Goal: Information Seeking & Learning: Find specific fact

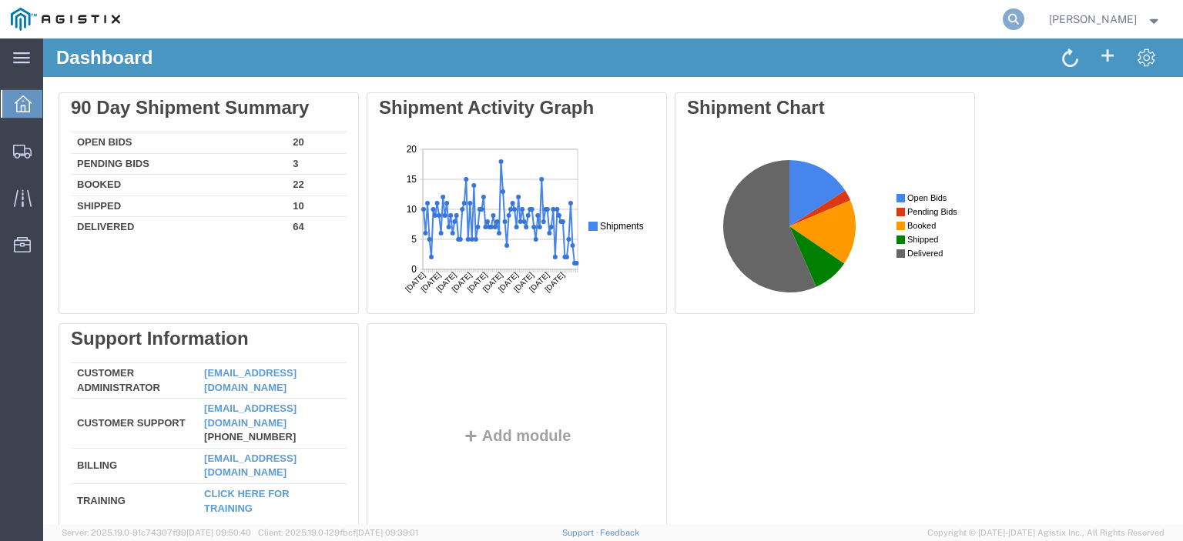
click at [1024, 13] on icon at bounding box center [1014, 19] width 22 height 22
click at [793, 33] on input "search" at bounding box center [769, 19] width 468 height 37
paste input "56821600"
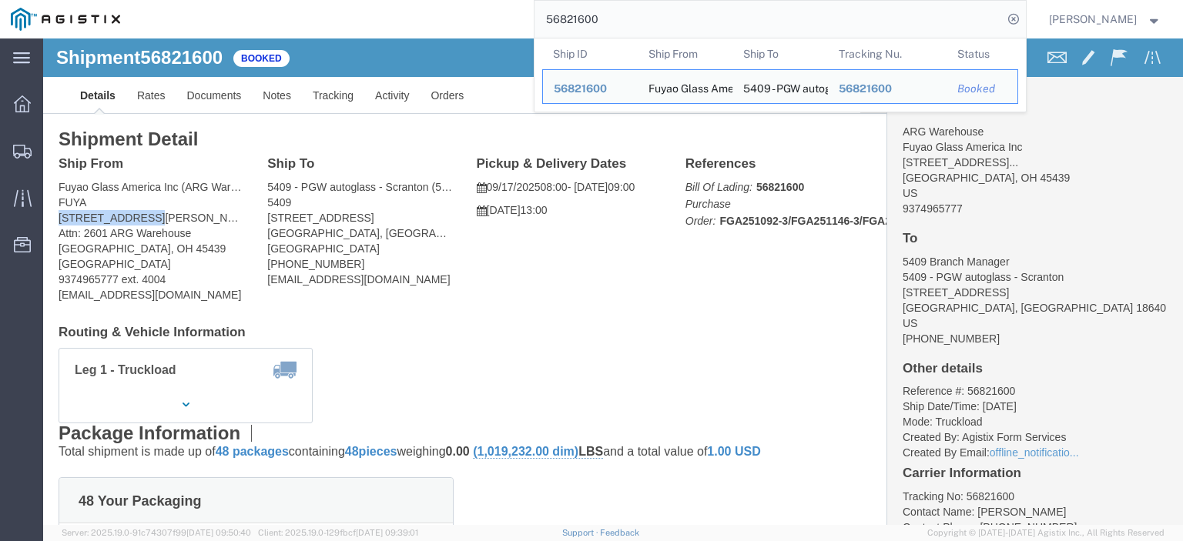
drag, startPoint x: 108, startPoint y: 178, endPoint x: 10, endPoint y: 180, distance: 97.8
click div "Ship From Fuyao Glass America Inc (ARG Warehouse) FUYA [STREET_ADDRESS][PERSON_…"
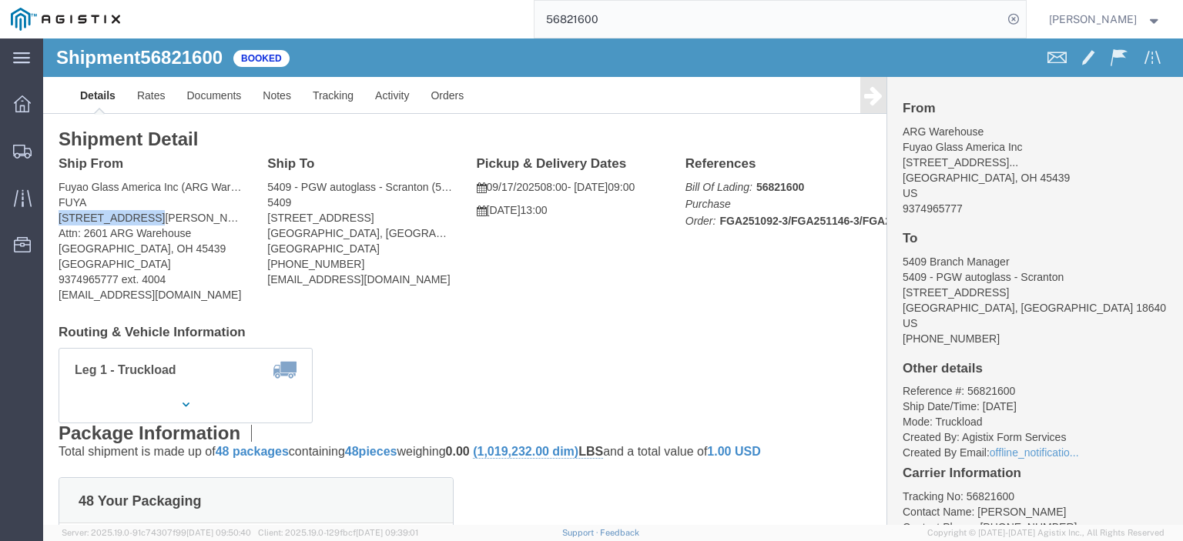
copy address "[STREET_ADDRESS][PERSON_NAME]"
drag, startPoint x: 314, startPoint y: 182, endPoint x: 222, endPoint y: 183, distance: 92.4
click address "5409 - PGW autoglass - Scranton (5409 Branch Manager) [STREET_ADDRESS] [PHONE_N…"
drag, startPoint x: 268, startPoint y: 184, endPoint x: 315, endPoint y: 193, distance: 47.9
click address "5409 - PGW autoglass - Scranton (5409 Branch Manager) [STREET_ADDRESS] [PHONE_N…"
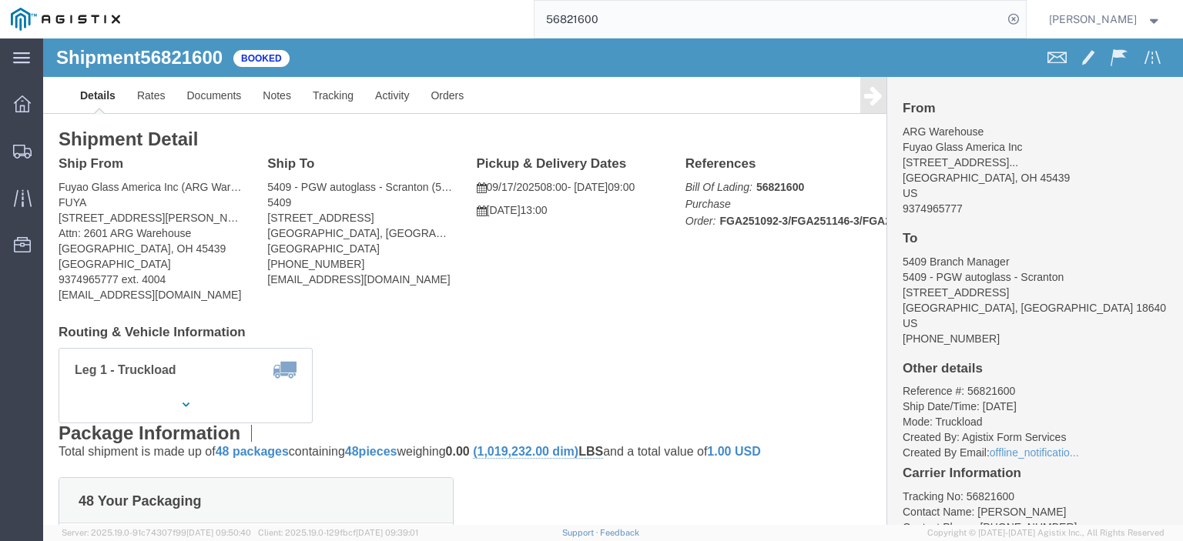
drag, startPoint x: 314, startPoint y: 176, endPoint x: 216, endPoint y: 183, distance: 98.8
click div "Ship To 5409 - PGW autoglass - Scranton (5409 Branch Manager) [STREET_ADDRESS] …"
copy address "[STREET_ADDRESS]"
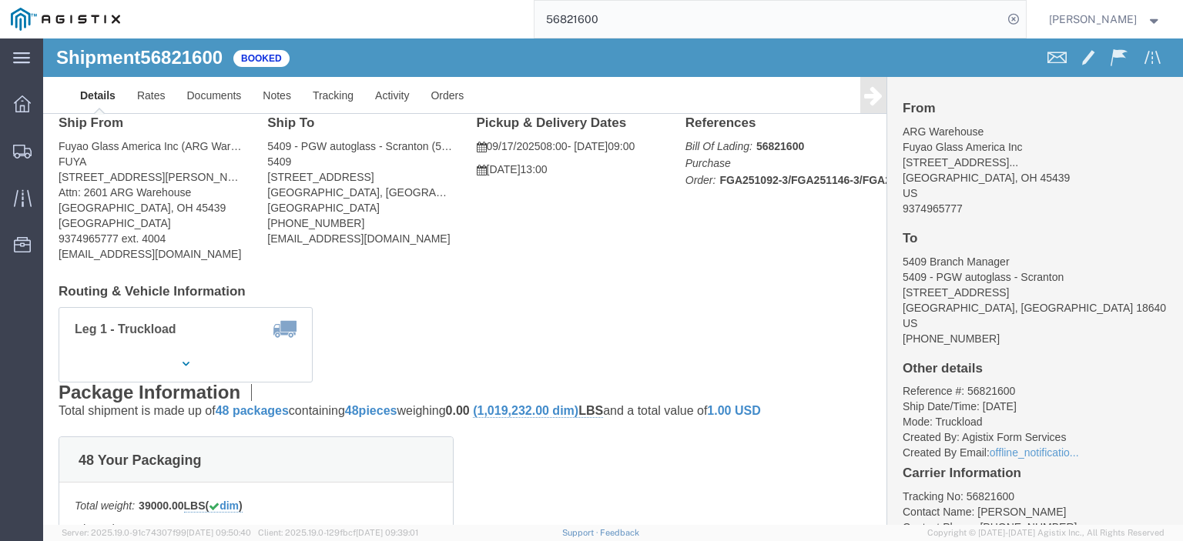
scroll to position [77, 0]
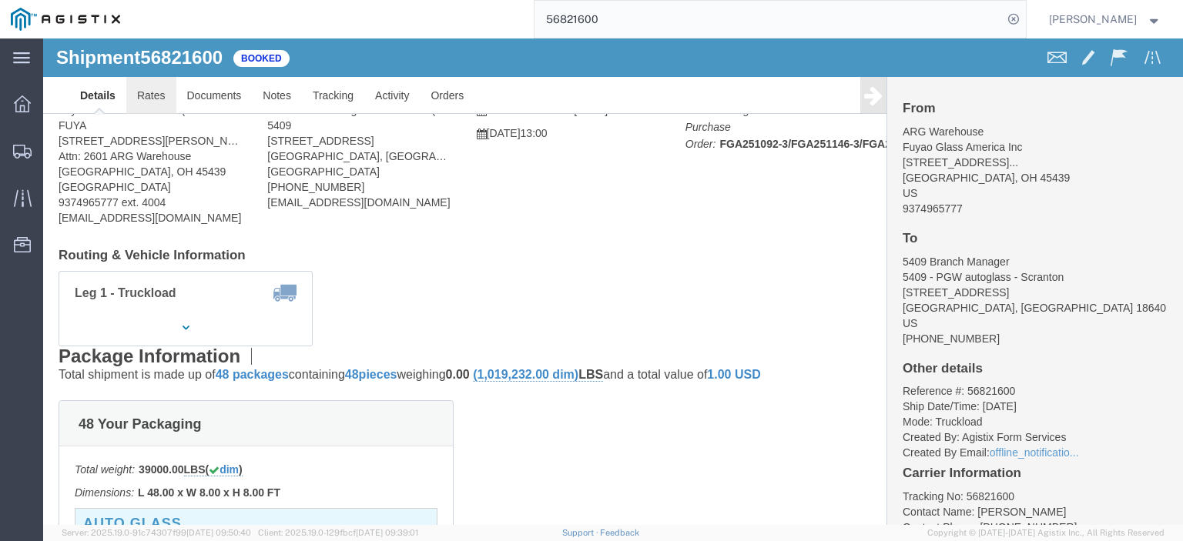
click link "Rates"
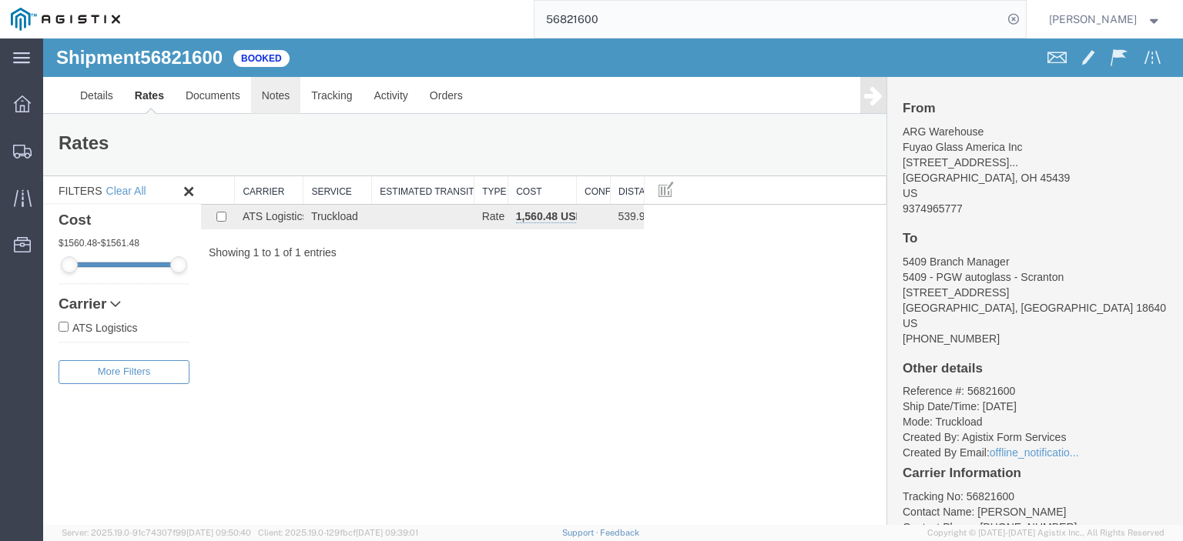
click at [257, 98] on link "Notes" at bounding box center [276, 95] width 50 height 37
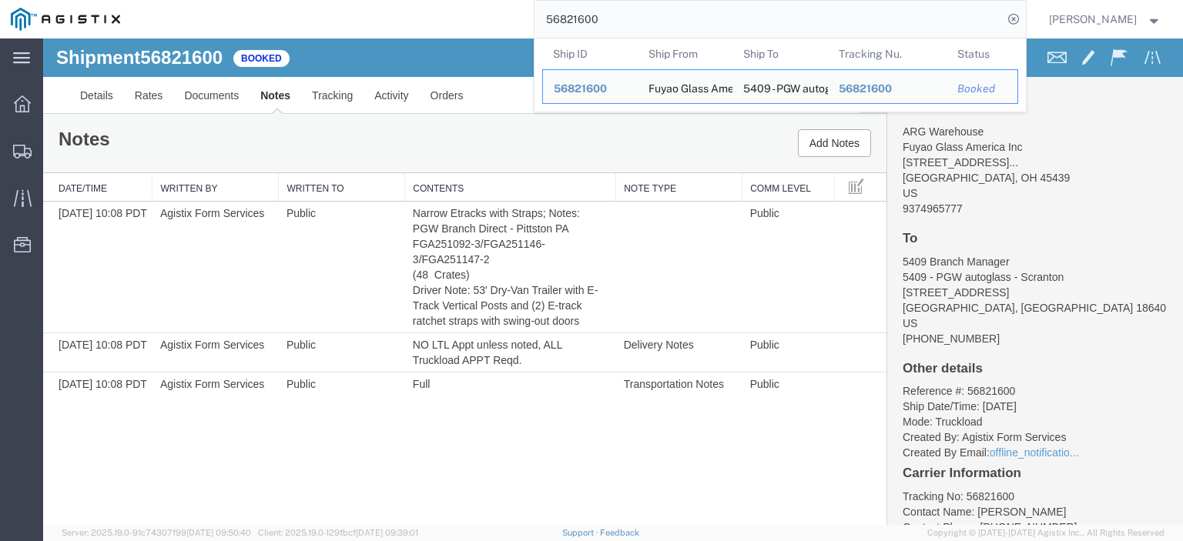
drag, startPoint x: 613, startPoint y: 16, endPoint x: 567, endPoint y: 22, distance: 46.5
click at [567, 22] on input "56821600" at bounding box center [769, 19] width 468 height 37
drag, startPoint x: 580, startPoint y: 27, endPoint x: 505, endPoint y: 17, distance: 75.4
click at [507, 18] on div "56821600 Ship ID Ship From Ship To Tracking Nu. Status Ship ID 56821600 Ship Fr…" at bounding box center [578, 19] width 895 height 39
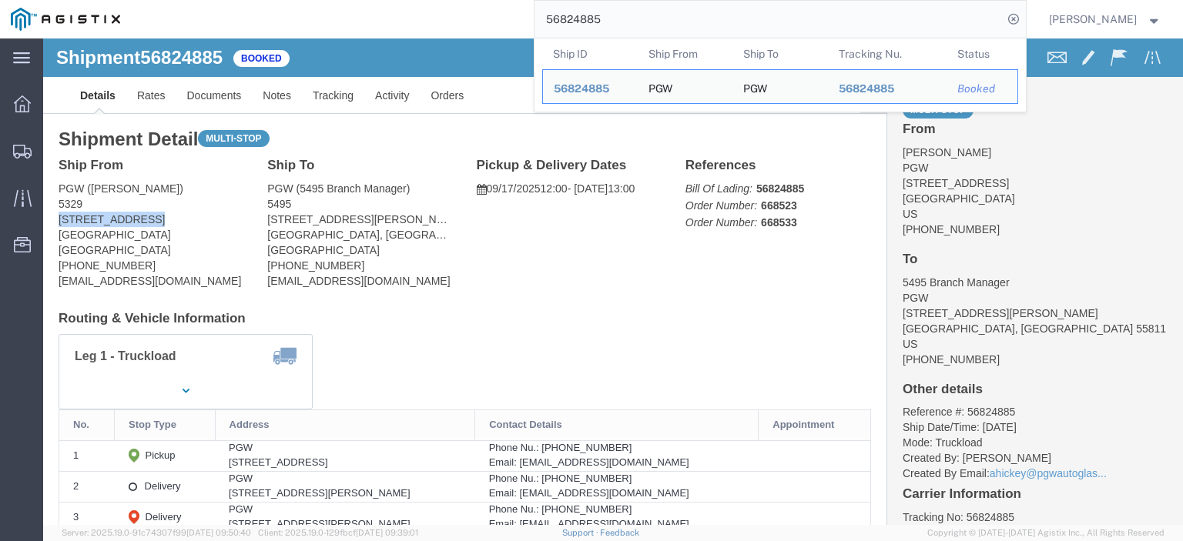
drag, startPoint x: 106, startPoint y: 186, endPoint x: 37, endPoint y: 223, distance: 78.6
click html "Shipment 56824885 Booked Details Rates Documents Notes Tracking Activity Orders…"
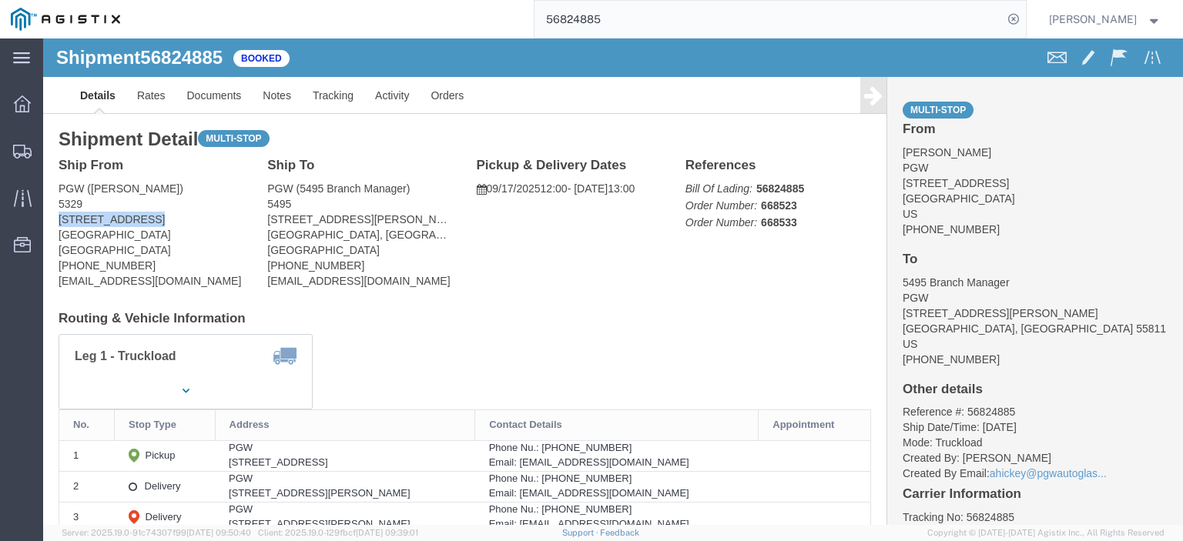
copy address "[STREET_ADDRESS]"
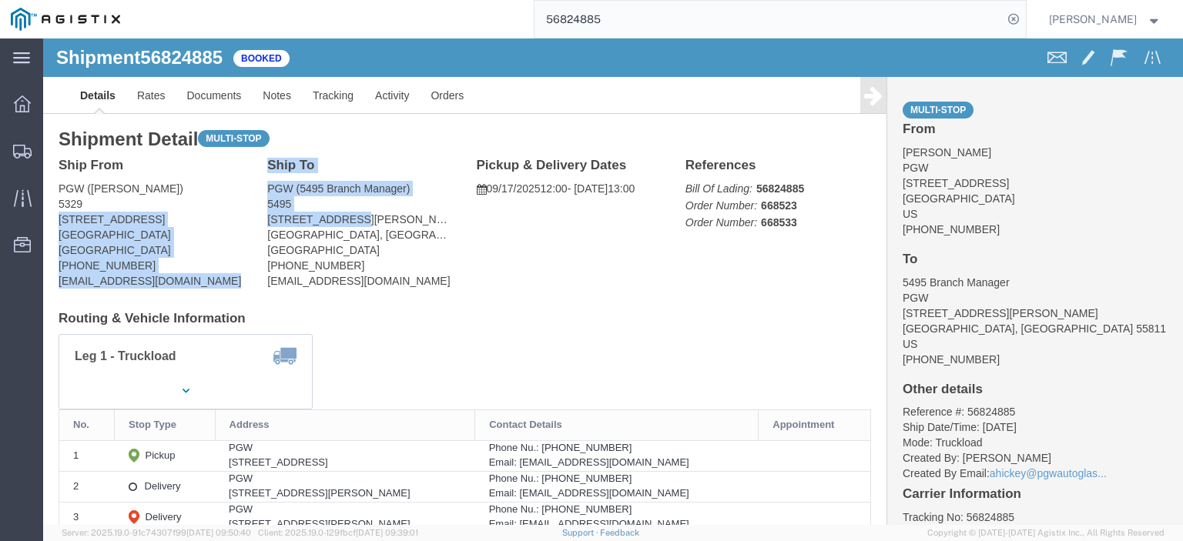
drag, startPoint x: 323, startPoint y: 183, endPoint x: 208, endPoint y: 182, distance: 115.5
click div "Ship From PGW ([PERSON_NAME]) [STREET_ADDRESS] [PHONE_NUMBER] [EMAIL_ADDRESS][D…"
drag, startPoint x: 244, startPoint y: 182, endPoint x: 312, endPoint y: 171, distance: 68.6
click address "PGW (5495 Branch Manager) 5495 [STREET_ADDRESS][PERSON_NAME] [PHONE_NUMBER] [EM…"
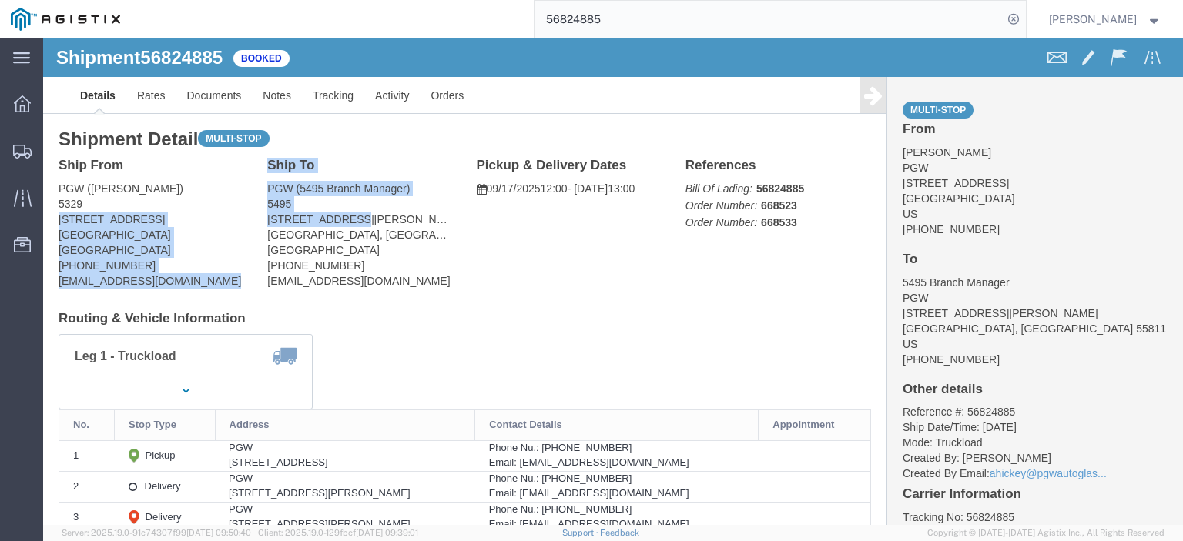
click address "PGW (5495 Branch Manager) 5495 [STREET_ADDRESS][PERSON_NAME] [PHONE_NUMBER] [EM…"
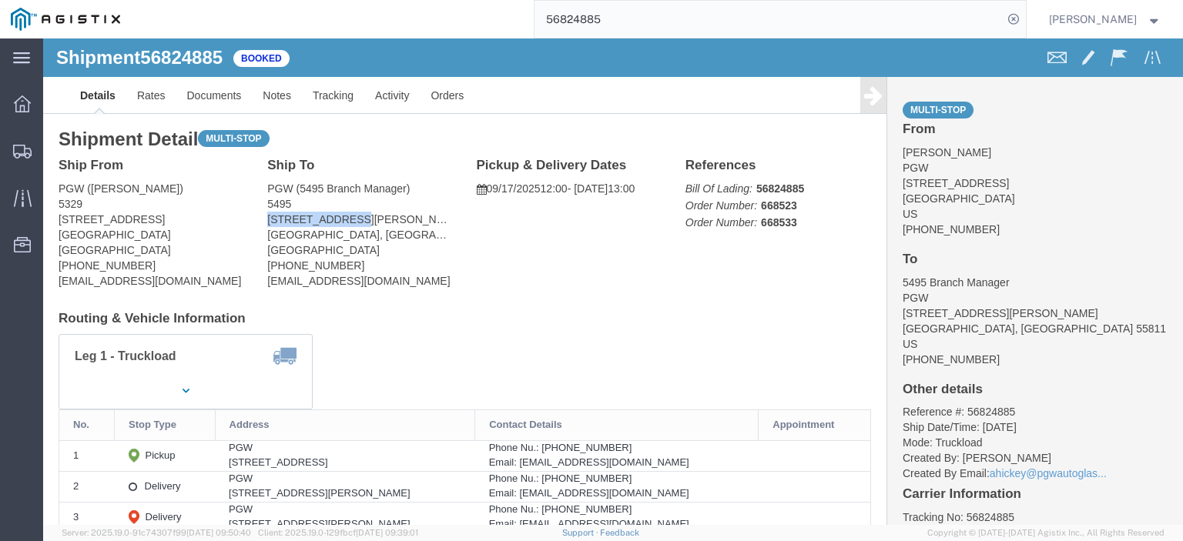
drag, startPoint x: 307, startPoint y: 183, endPoint x: 216, endPoint y: 183, distance: 90.9
click div "Ship To PGW (5495 Branch Manager) [STREET_ADDRESS][PERSON_NAME] [PHONE_NUMBER] …"
copy address "[STREET_ADDRESS][PERSON_NAME]"
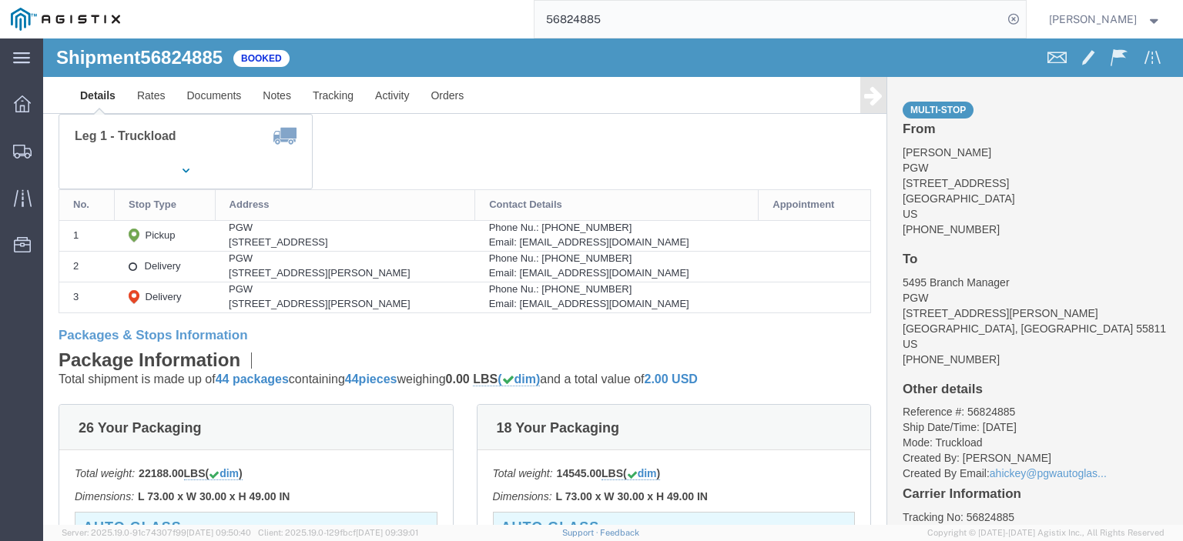
scroll to position [77, 0]
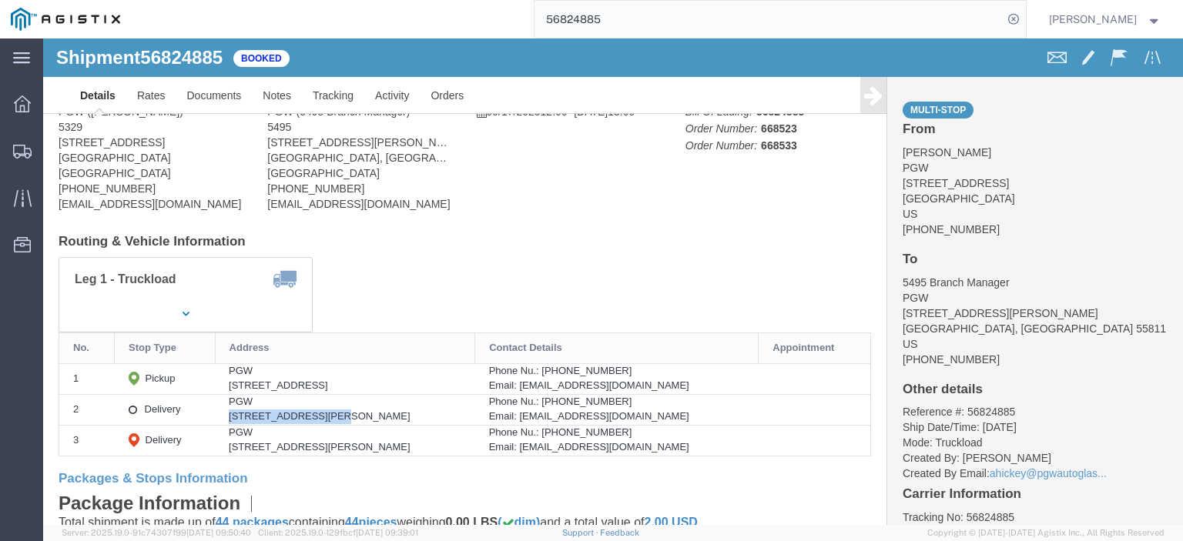
drag, startPoint x: 286, startPoint y: 377, endPoint x: 203, endPoint y: 382, distance: 82.6
click td "PGW [STREET_ADDRESS][PERSON_NAME]"
copy div "[STREET_ADDRESS],"
drag, startPoint x: 376, startPoint y: 380, endPoint x: 290, endPoint y: 380, distance: 86.3
click div "[STREET_ADDRESS][PERSON_NAME]"
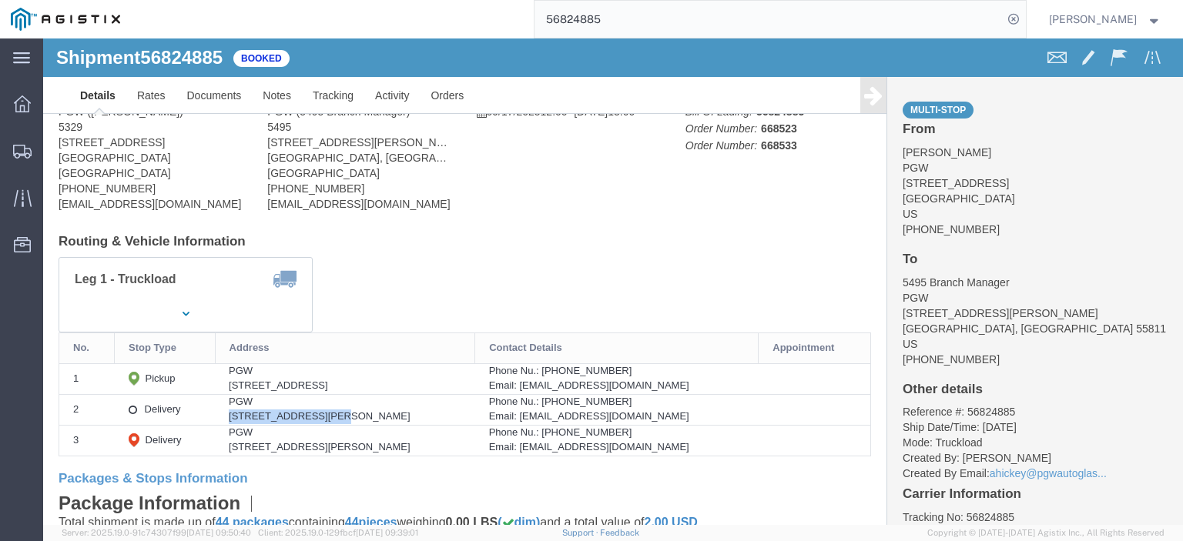
copy div "Saginaw, [GEOGRAPHIC_DATA], 48604"
drag, startPoint x: 662, startPoint y: 378, endPoint x: 507, endPoint y: 383, distance: 154.9
click div "Email: [EMAIL_ADDRESS][DOMAIN_NAME]"
copy div "[EMAIL_ADDRESS][DOMAIN_NAME]"
drag, startPoint x: 549, startPoint y: 360, endPoint x: 530, endPoint y: 364, distance: 19.5
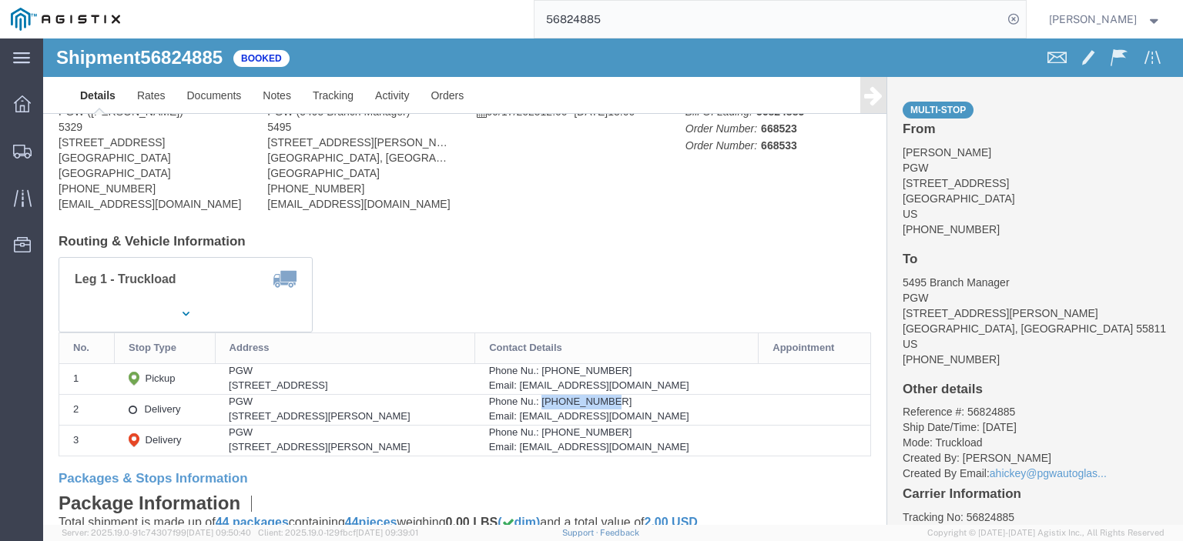
click div "Phone Nu.: [PHONE_NUMBER]"
copy div "[PHONE_NUMBER]"
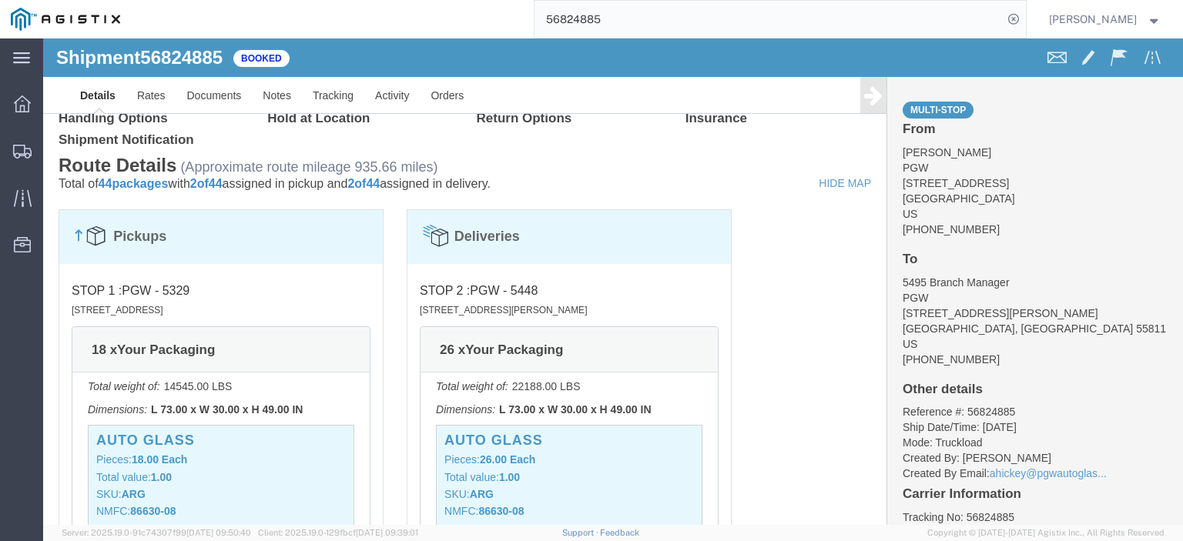
scroll to position [924, 0]
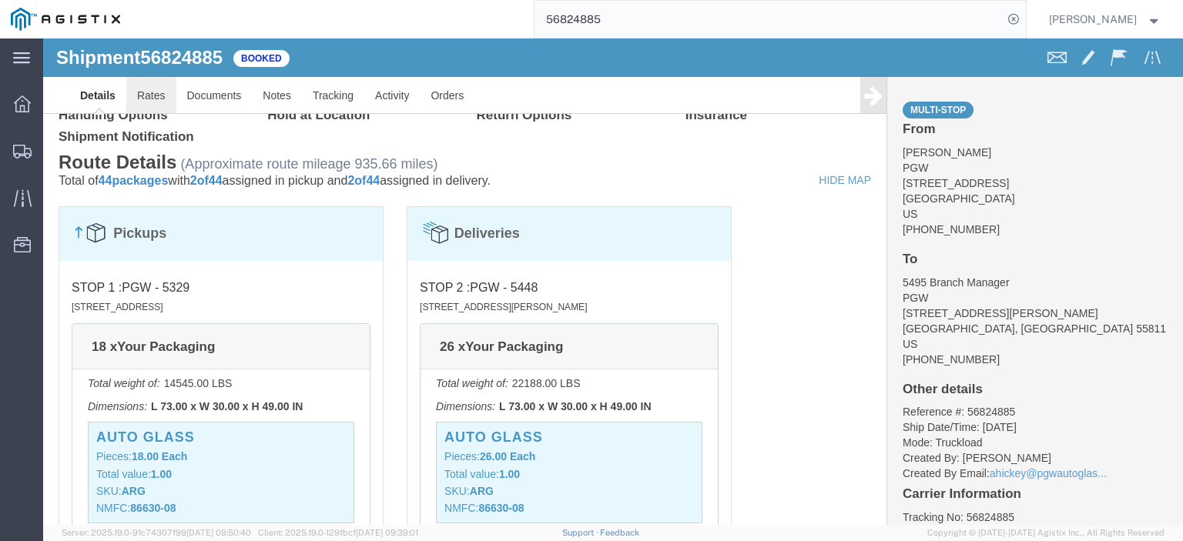
click link "Rates"
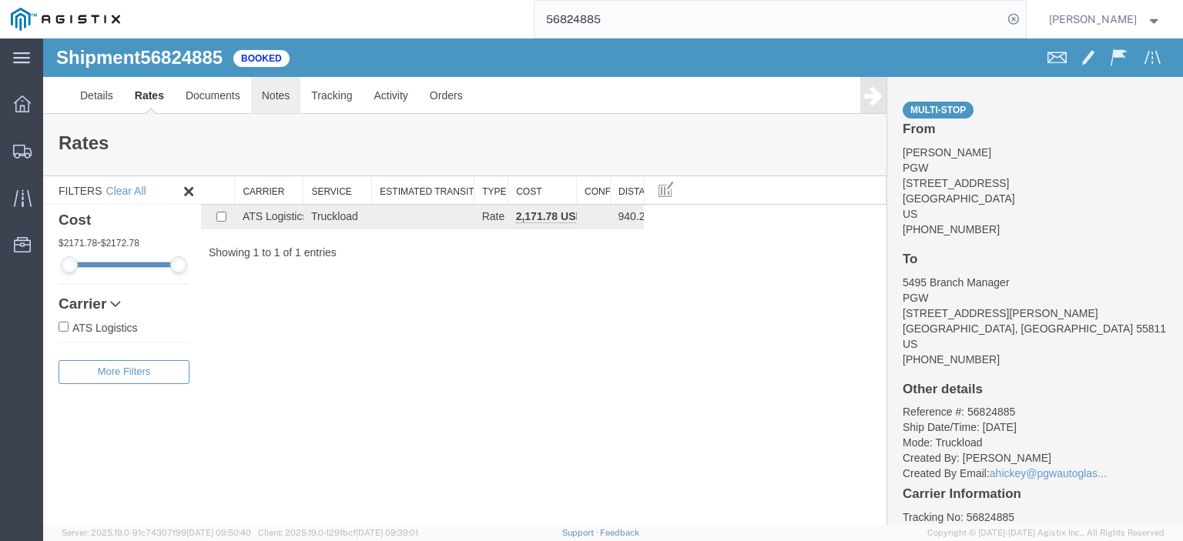
click at [289, 99] on link "Notes" at bounding box center [276, 95] width 50 height 37
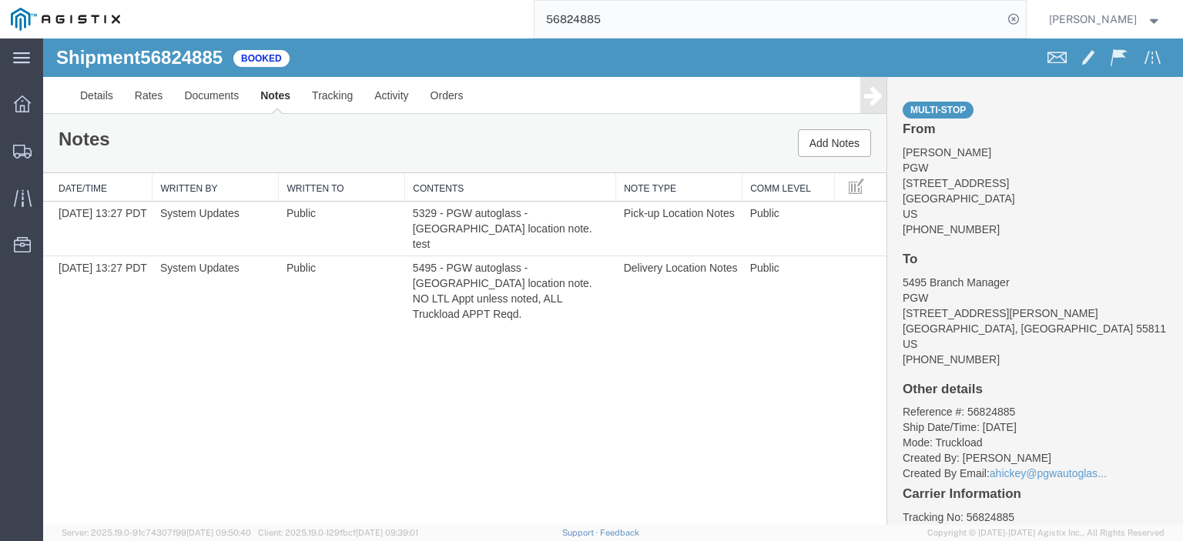
drag, startPoint x: 684, startPoint y: 27, endPoint x: 411, endPoint y: 5, distance: 273.5
click at [411, 5] on div "56824885" at bounding box center [578, 19] width 895 height 39
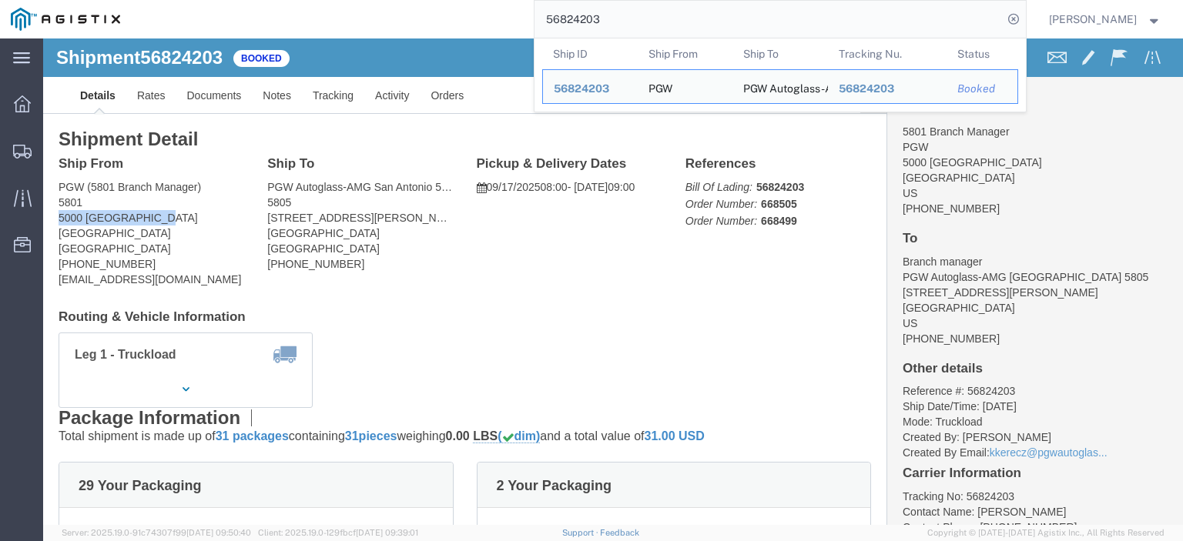
drag, startPoint x: 126, startPoint y: 179, endPoint x: 10, endPoint y: 182, distance: 116.3
click div "Ship From PGW (5801 Branch Manager) [STREET_ADDRESS] [PHONE_NUMBER] [EMAIL_ADDR…"
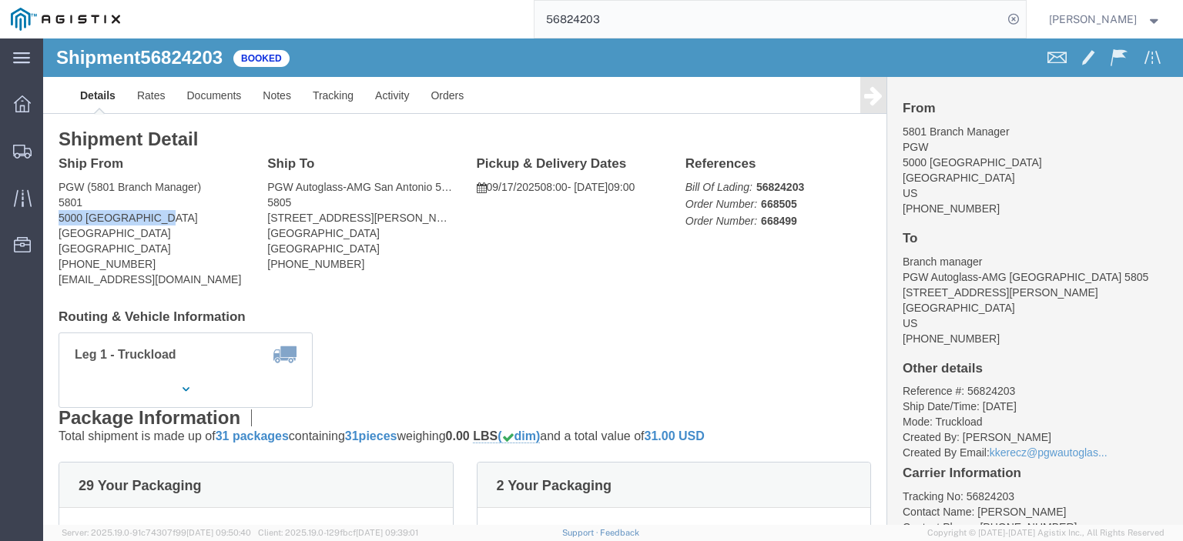
copy address "5000 [GEOGRAPHIC_DATA]"
drag, startPoint x: 357, startPoint y: 179, endPoint x: 215, endPoint y: 186, distance: 141.8
click div "Ship To PGW Autoglass-AMG [GEOGRAPHIC_DATA] 5805 (Branch manager) 5805 [STREET_…"
copy address "[STREET_ADDRESS][PERSON_NAME]"
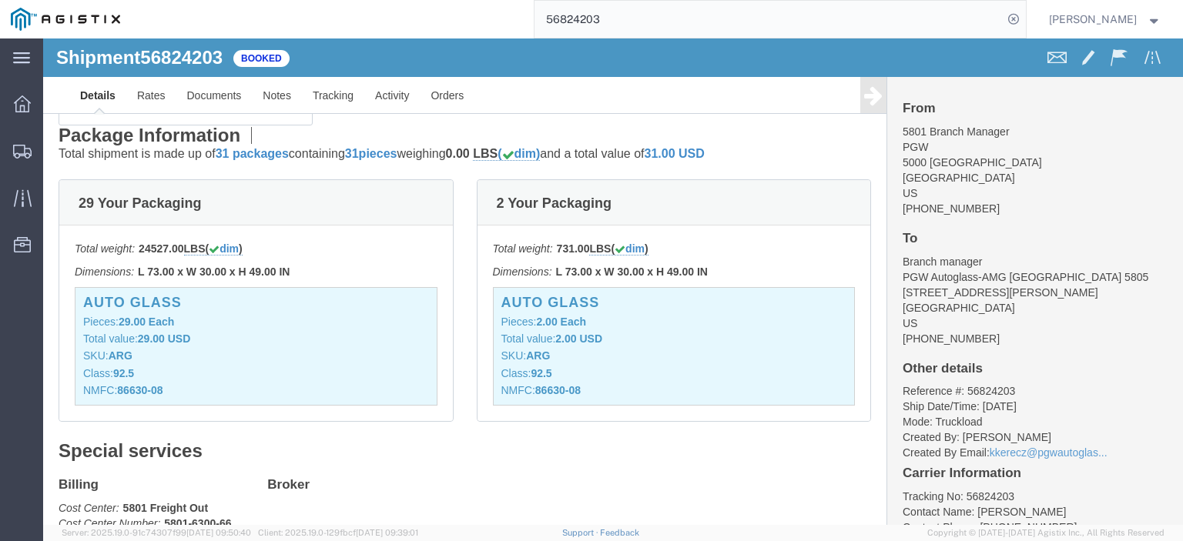
scroll to position [308, 0]
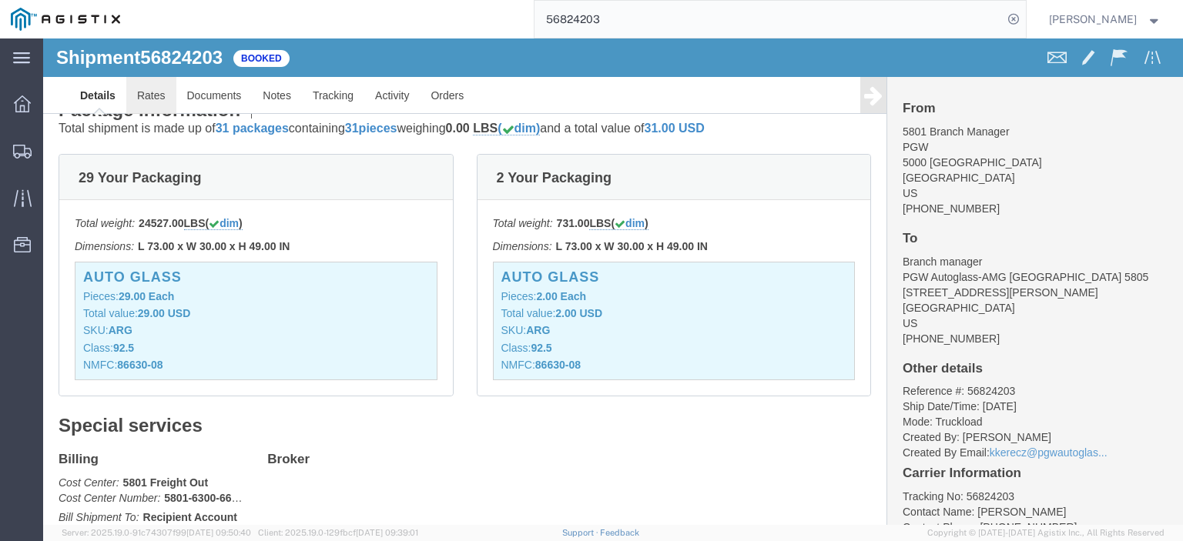
click link "Rates"
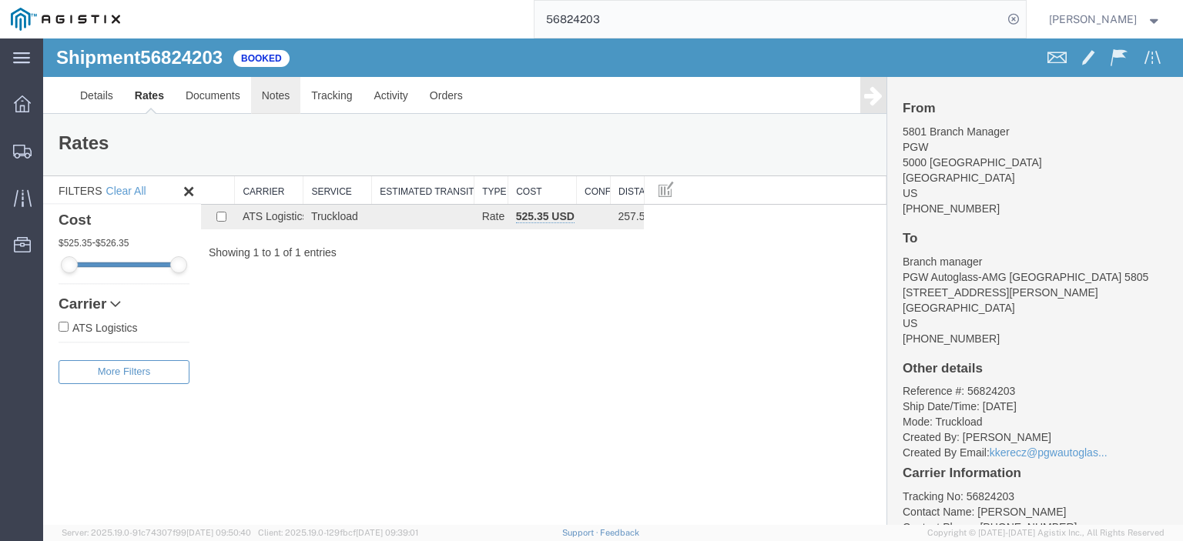
click at [277, 85] on link "Notes" at bounding box center [276, 95] width 50 height 37
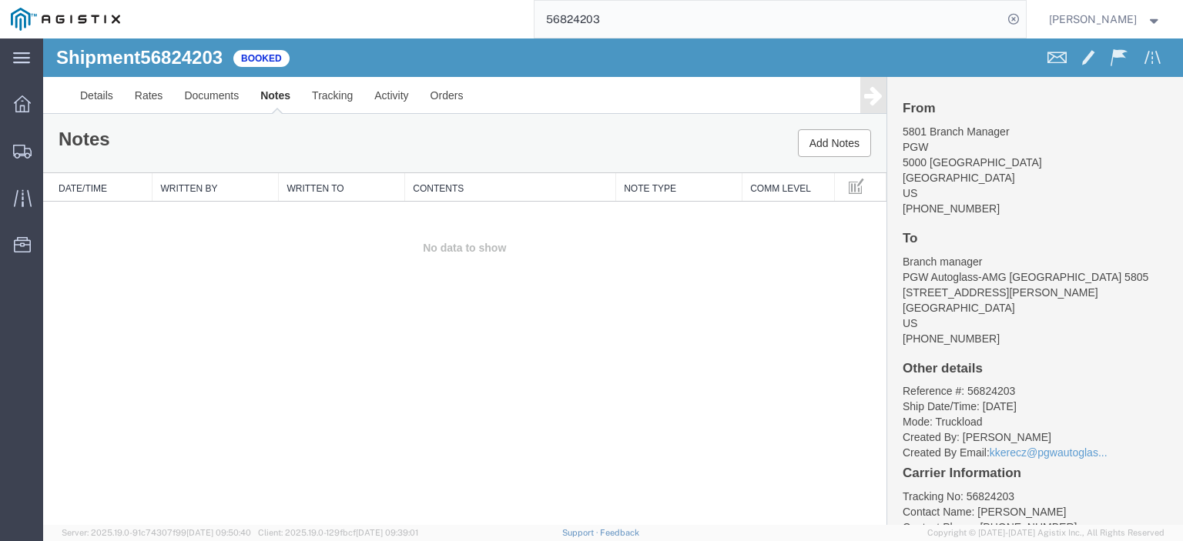
click at [428, 0] on html "main_menu Created with Sketch. Collapse Menu Dashboard Shipments Traffic Resour…" at bounding box center [591, 270] width 1183 height 541
type input "56824619"
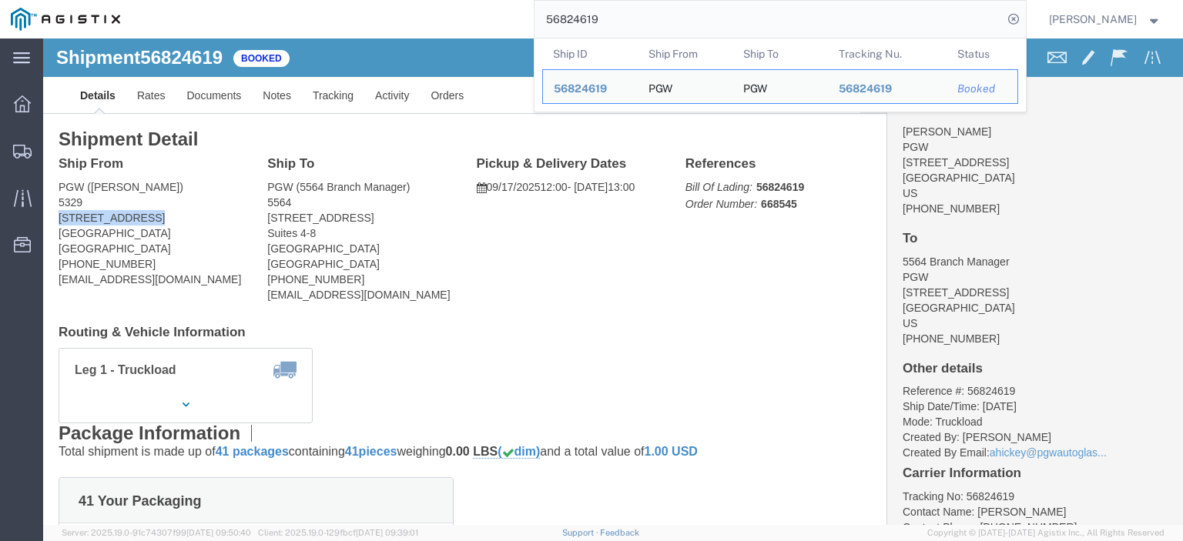
drag, startPoint x: 114, startPoint y: 173, endPoint x: 7, endPoint y: 176, distance: 107.1
click div "Ship From PGW ([PERSON_NAME]) [STREET_ADDRESS] [PHONE_NUMBER] [EMAIL_ADDRESS][D…"
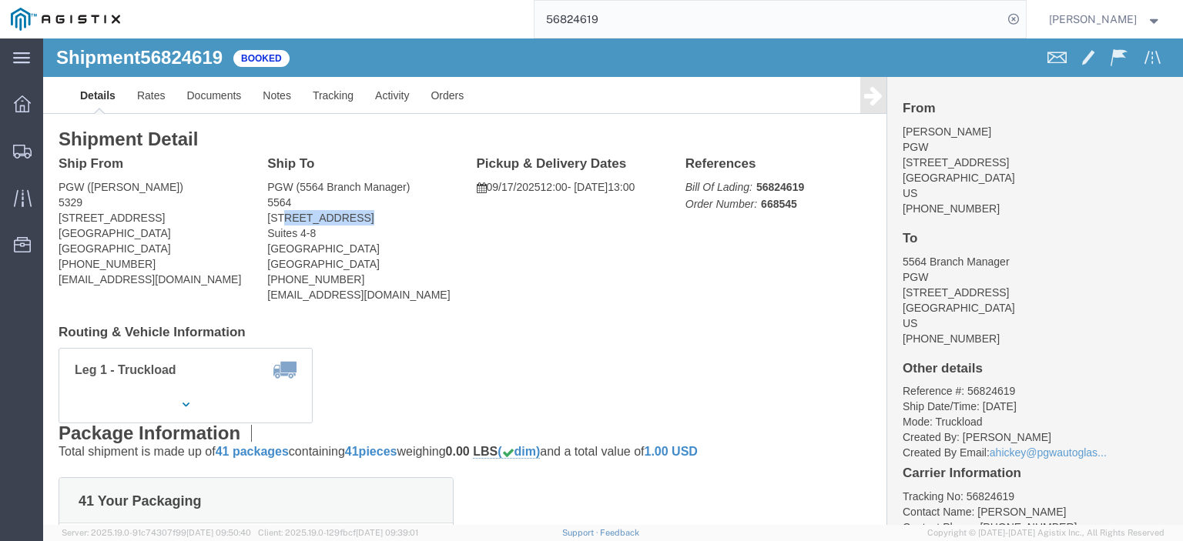
drag, startPoint x: 310, startPoint y: 179, endPoint x: 240, endPoint y: 181, distance: 70.1
click address "PGW (5564 Branch Manager) 5564 [STREET_ADDRESS] [PHONE_NUMBER] [EMAIL_ADDRESS][…"
drag, startPoint x: 283, startPoint y: 197, endPoint x: 216, endPoint y: 179, distance: 69.3
click div "Ship To PGW (5564 Branch Manager) 5564 [STREET_ADDRESS] [PHONE_NUMBER] [EMAIL_A…"
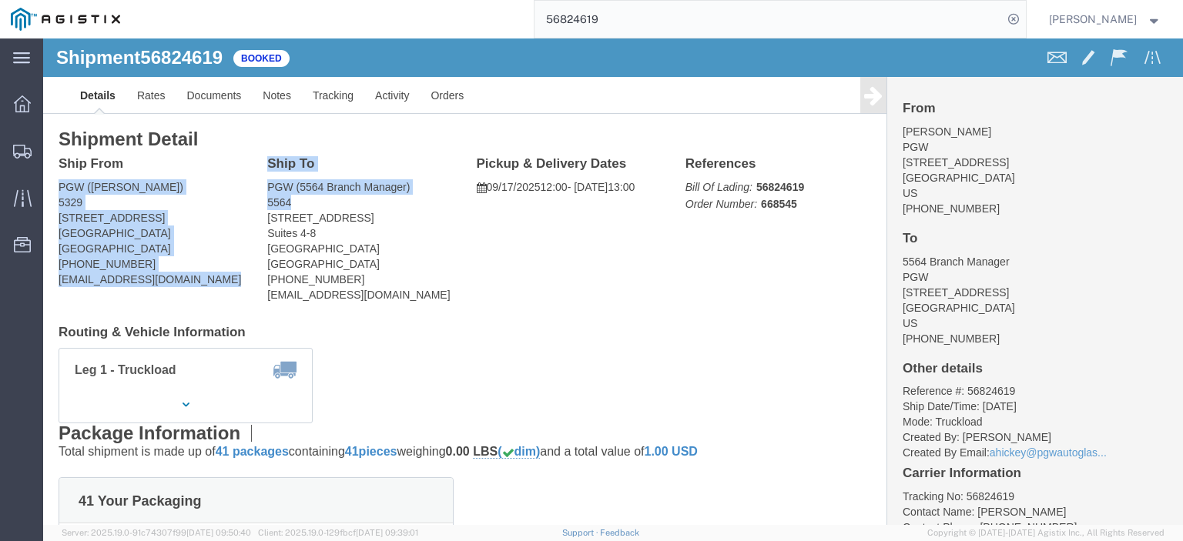
drag, startPoint x: 250, startPoint y: 161, endPoint x: 206, endPoint y: 142, distance: 47.9
click div "Ship From PGW ([PERSON_NAME]) [STREET_ADDRESS] [PHONE_NUMBER] [EMAIL_ADDRESS][D…"
click address "PGW (5564 Branch Manager) 5564 [STREET_ADDRESS] [PHONE_NUMBER] [EMAIL_ADDRESS][…"
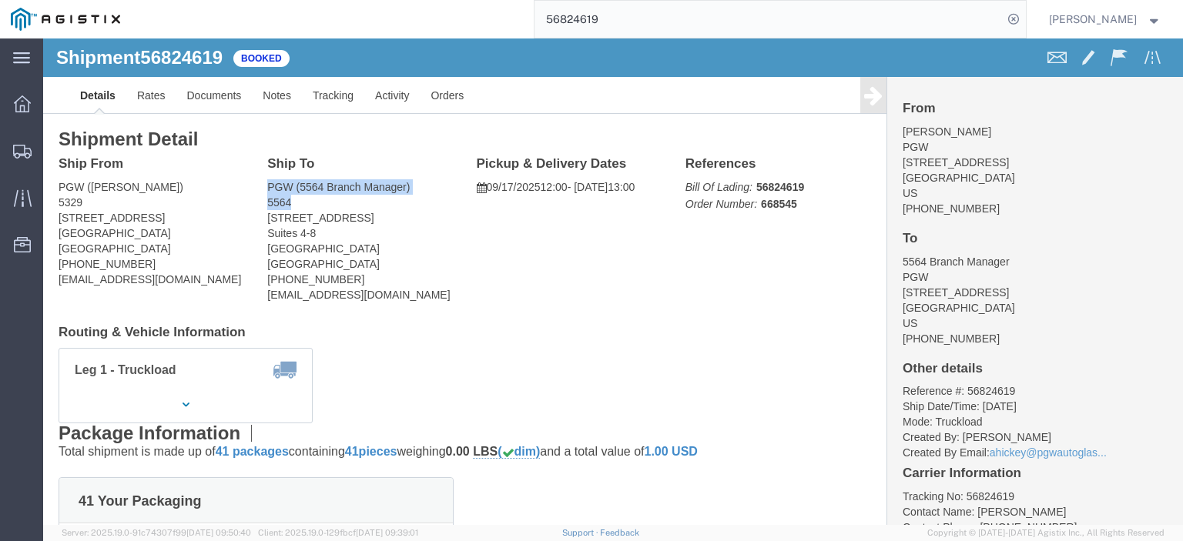
drag, startPoint x: 250, startPoint y: 167, endPoint x: 212, endPoint y: 149, distance: 42.0
click div "Ship To PGW (5564 Branch Manager) 5564 [STREET_ADDRESS] [PHONE_NUMBER] [EMAIL_A…"
drag, startPoint x: 337, startPoint y: 204, endPoint x: 219, endPoint y: 216, distance: 118.4
click div "Ship To PGW (5564 Branch Manager) 5564 [STREET_ADDRESS] [PHONE_NUMBER] [EMAIL_A…"
drag, startPoint x: 374, startPoint y: 256, endPoint x: 212, endPoint y: 263, distance: 162.7
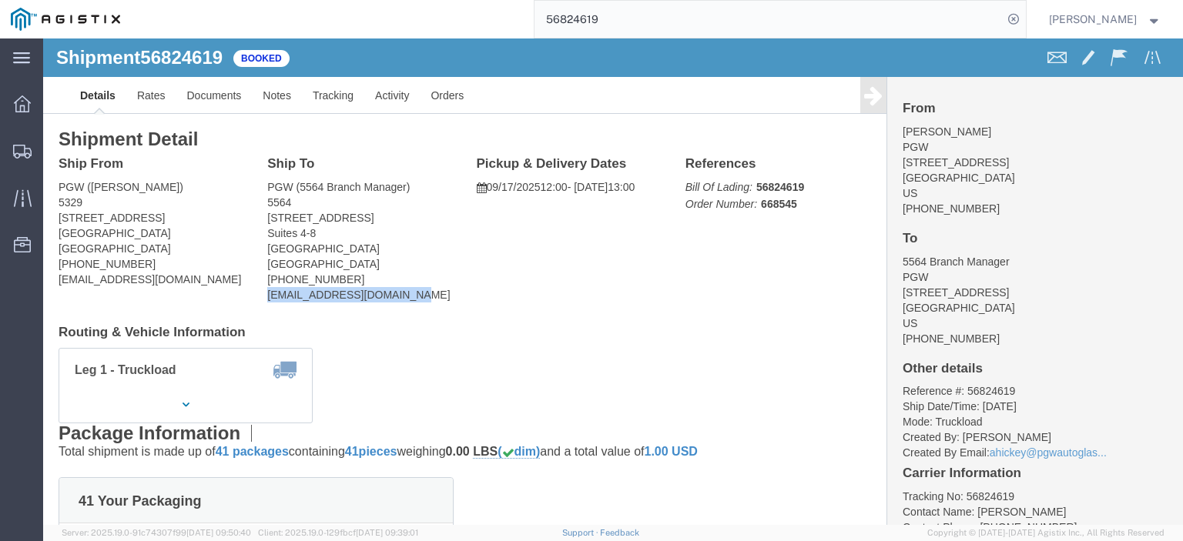
click div "Ship To PGW (5564 Branch Manager) 5564 [STREET_ADDRESS] [PHONE_NUMBER] [EMAIL_A…"
drag, startPoint x: 294, startPoint y: 235, endPoint x: 216, endPoint y: 243, distance: 78.2
click div "Ship To PGW (5564 Branch Manager) 5564 [STREET_ADDRESS] [PHONE_NUMBER] [EMAIL_A…"
click link "Notes"
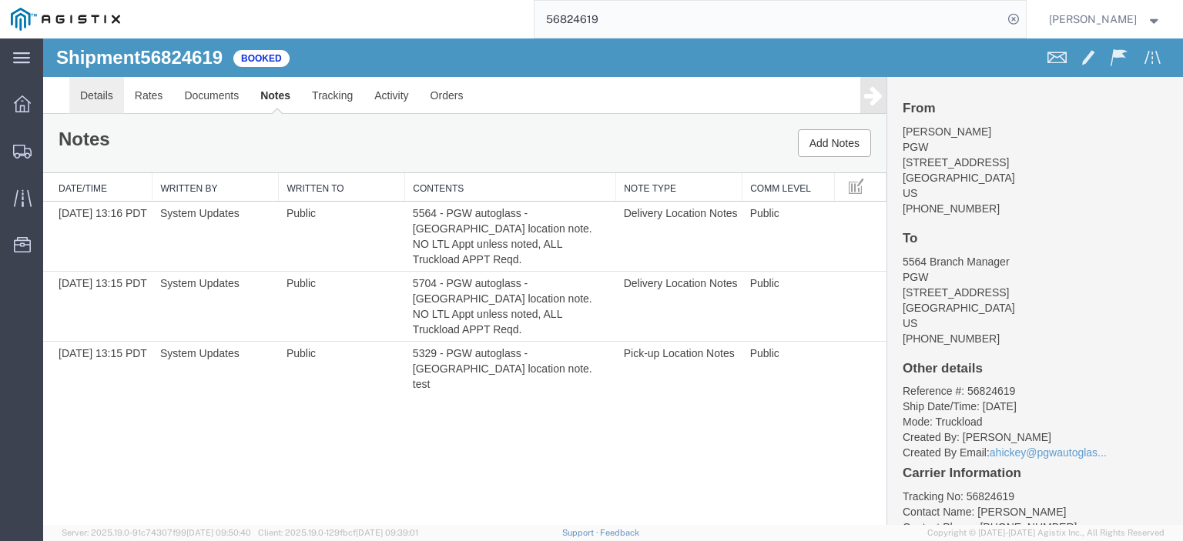
click at [95, 109] on link "Details" at bounding box center [96, 95] width 55 height 37
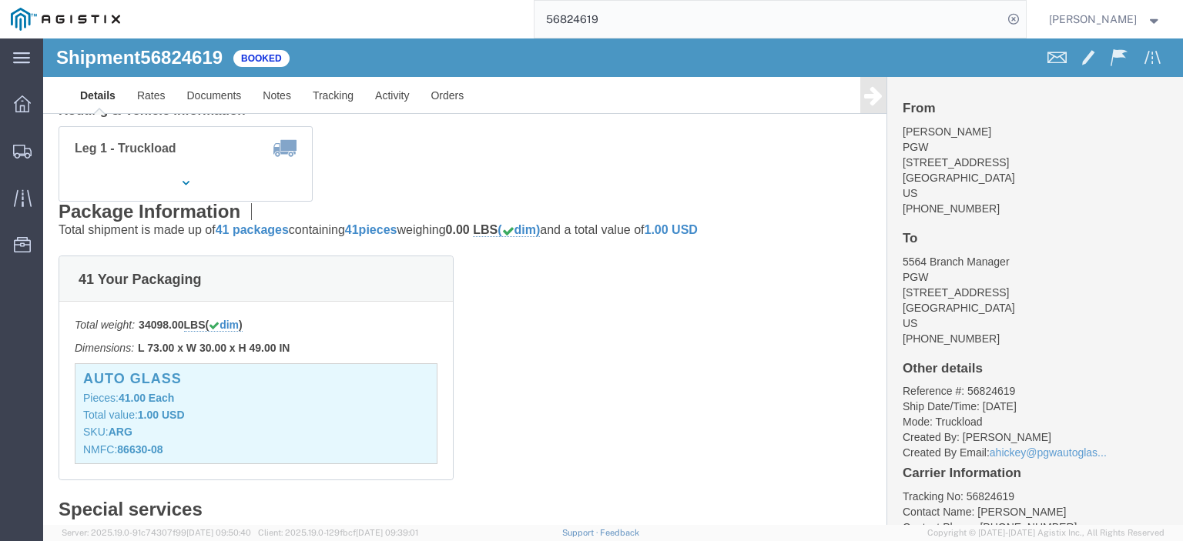
scroll to position [231, 0]
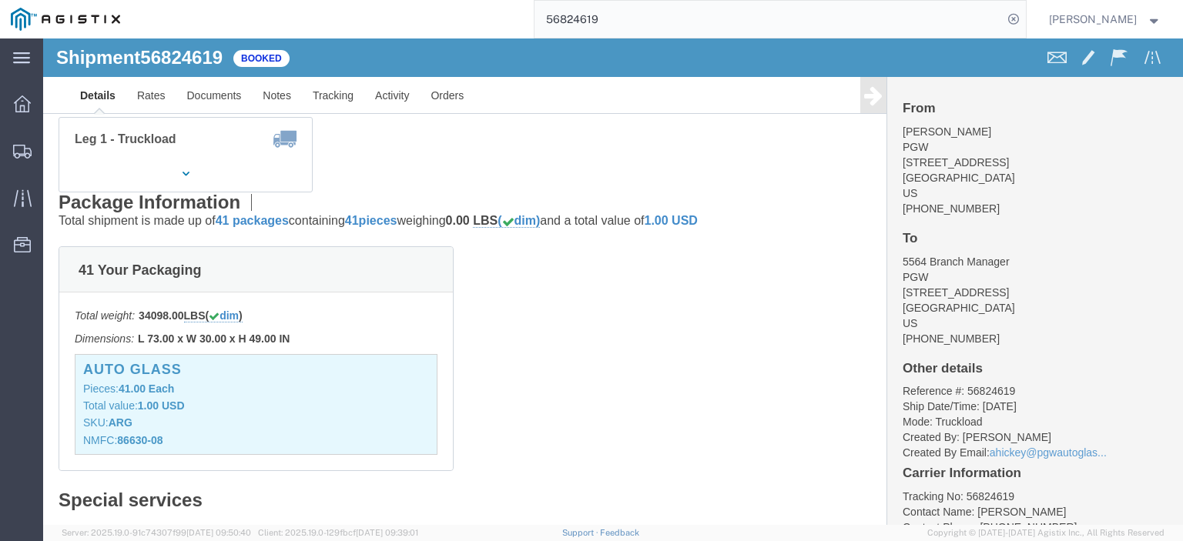
click div "Shipment Detail Ship From PGW ([PERSON_NAME]) [STREET_ADDRESS] [PHONE_NUMBER] […"
click link "Rates"
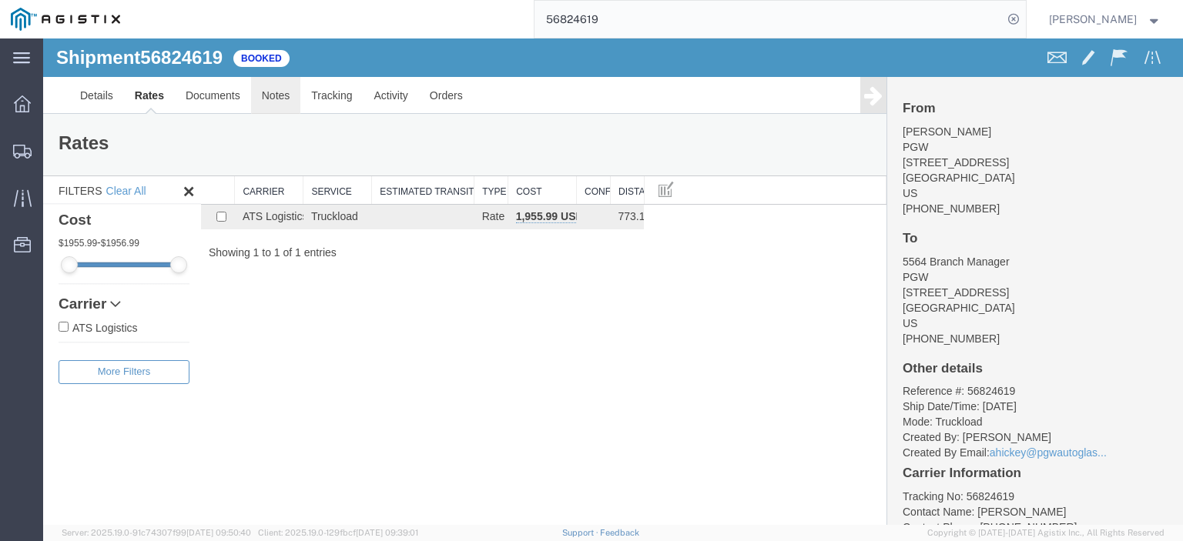
click at [263, 98] on link "Notes" at bounding box center [276, 95] width 50 height 37
